Goal: Register for event/course

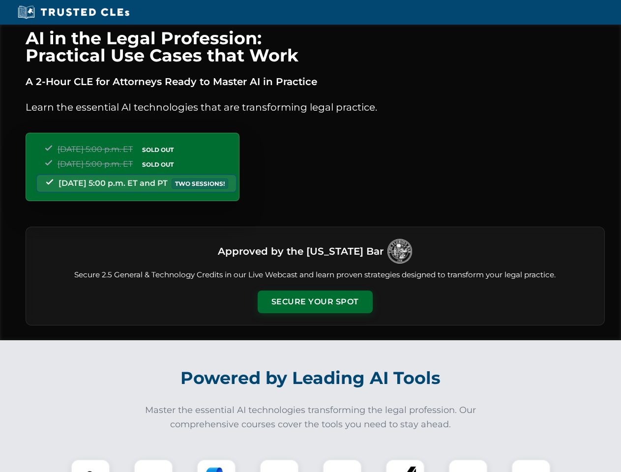
click at [315, 302] on button "Secure Your Spot" at bounding box center [315, 302] width 115 height 23
click at [91, 466] on img at bounding box center [90, 479] width 29 height 29
click at [154, 466] on div at bounding box center [153, 479] width 39 height 39
